Goal: Information Seeking & Learning: Learn about a topic

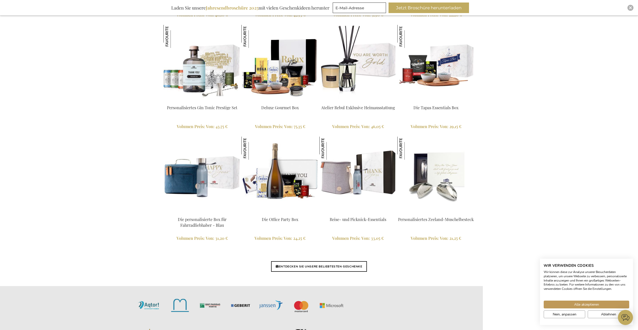
scroll to position [1081, 0]
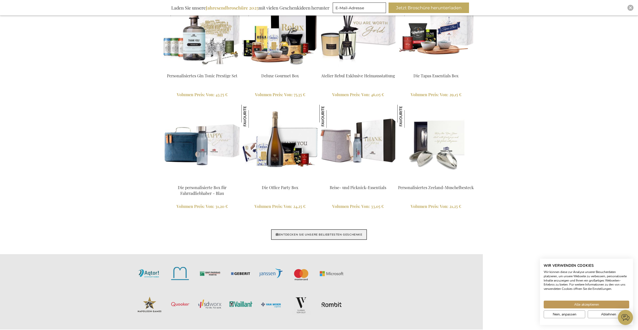
click at [289, 237] on link "ENTDECKEN SIE UNSERE BELIEBTESTEN GESCHENKE" at bounding box center [319, 235] width 96 height 11
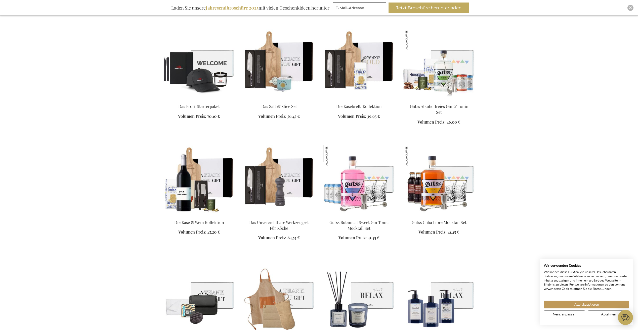
scroll to position [427, 0]
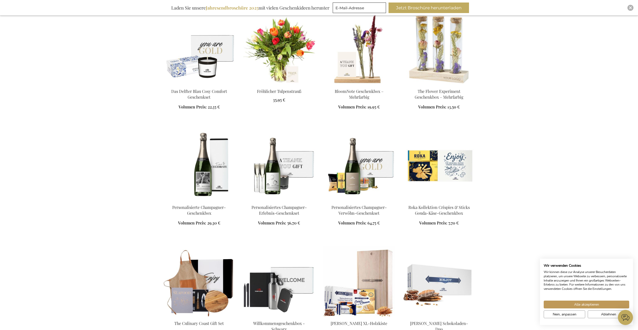
scroll to position [905, 0]
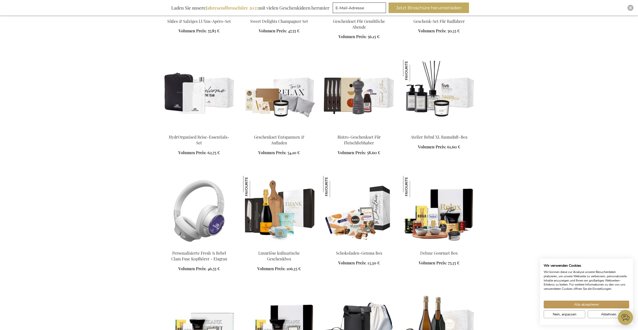
scroll to position [1559, 0]
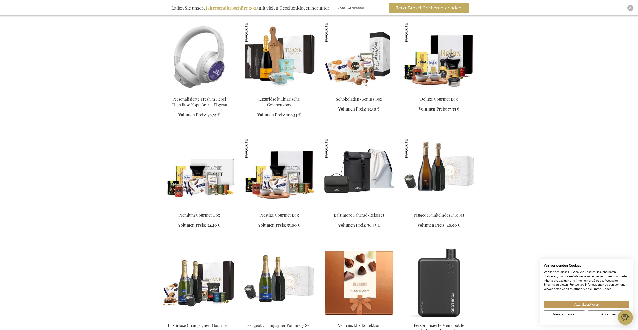
scroll to position [1735, 0]
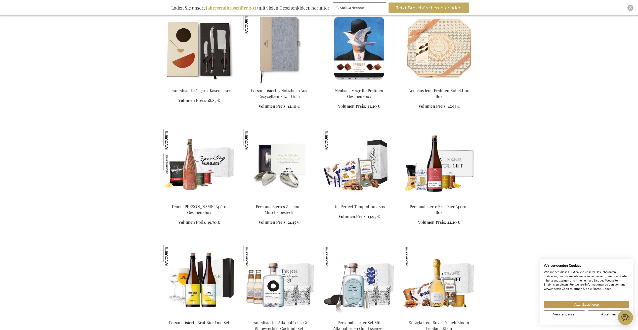
scroll to position [2313, 0]
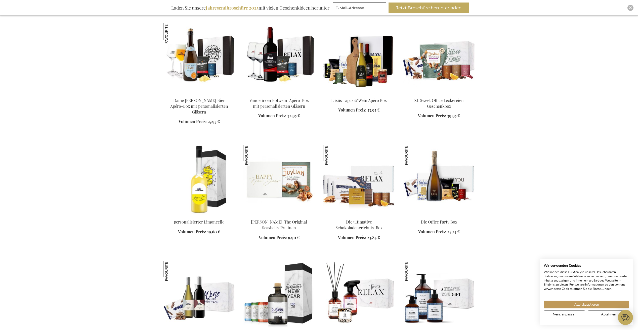
scroll to position [3595, 0]
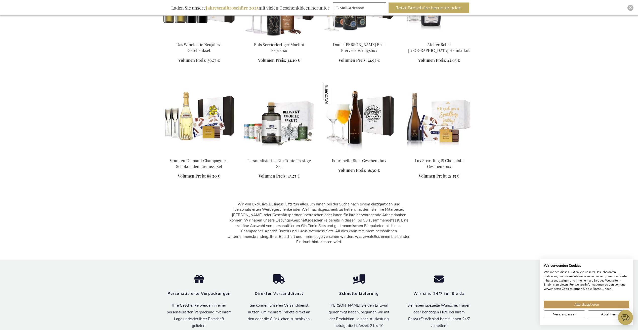
scroll to position [3973, 0]
